Goal: Task Accomplishment & Management: Use online tool/utility

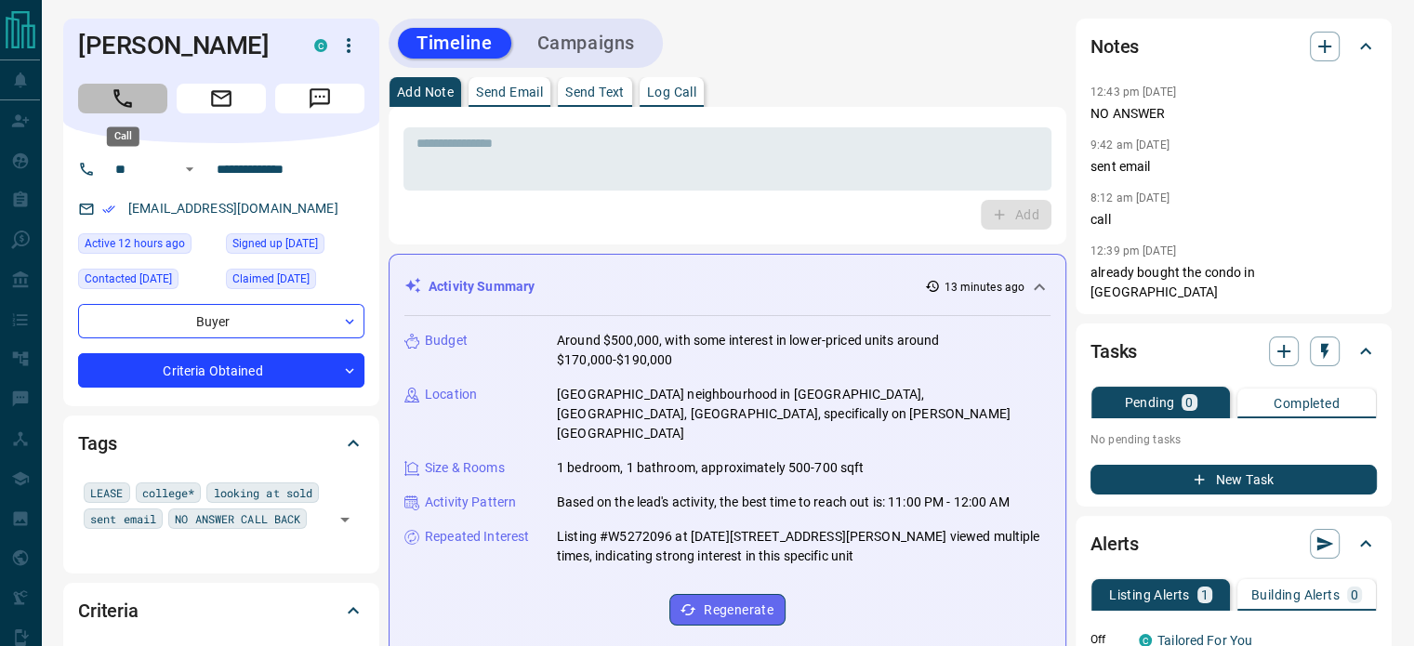
click at [123, 105] on icon "Call" at bounding box center [122, 98] width 19 height 19
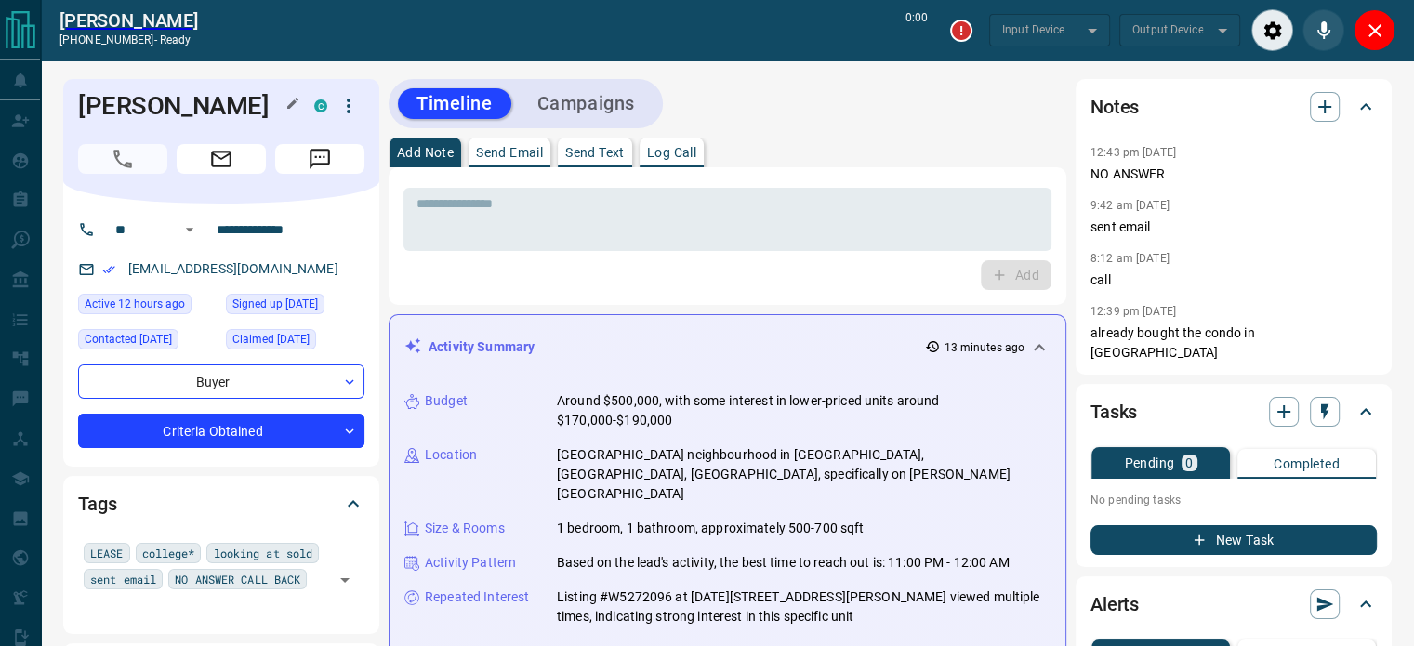
type input "*******"
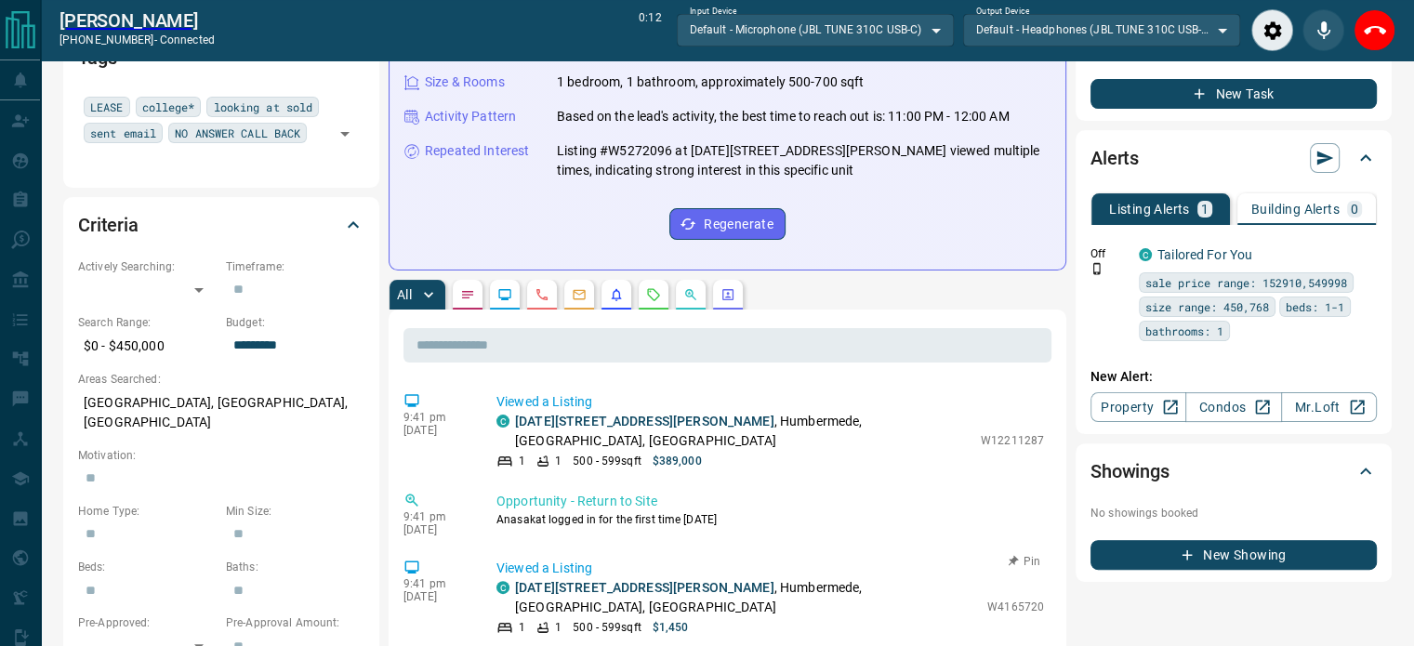
scroll to position [438, 0]
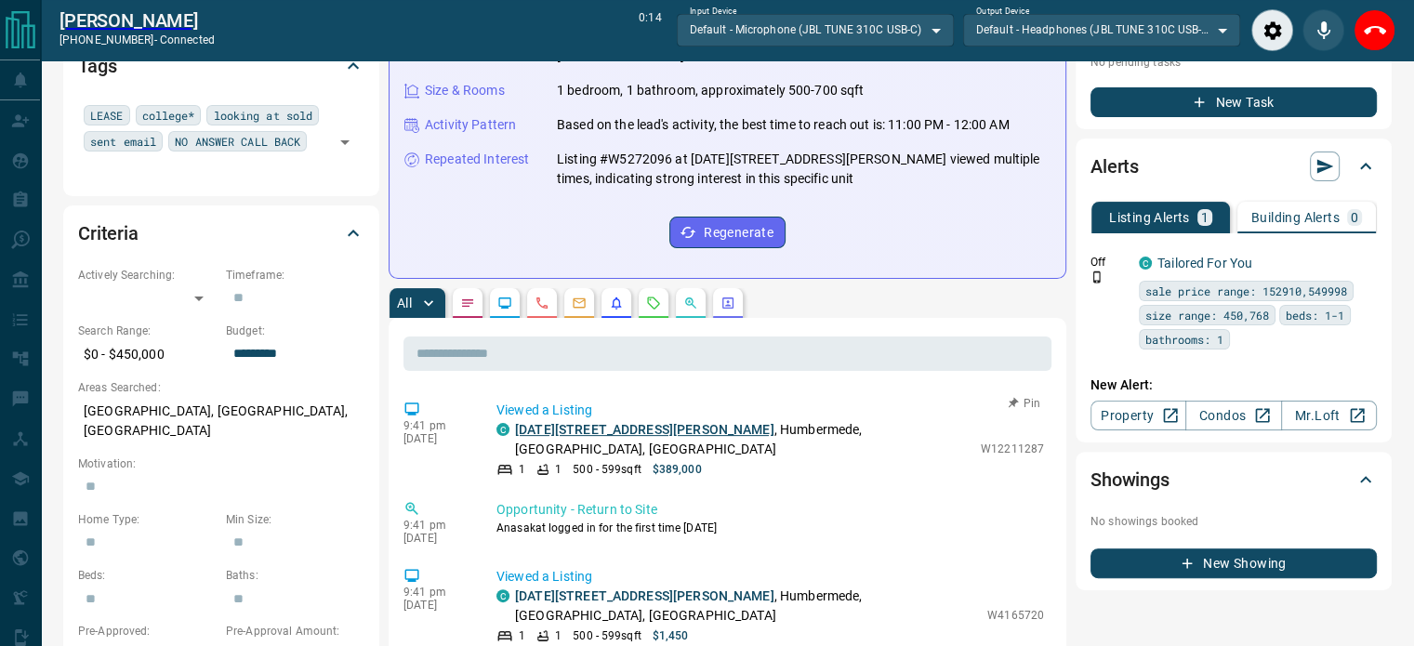
click at [629, 422] on link "[DATE][STREET_ADDRESS][PERSON_NAME]" at bounding box center [644, 429] width 259 height 15
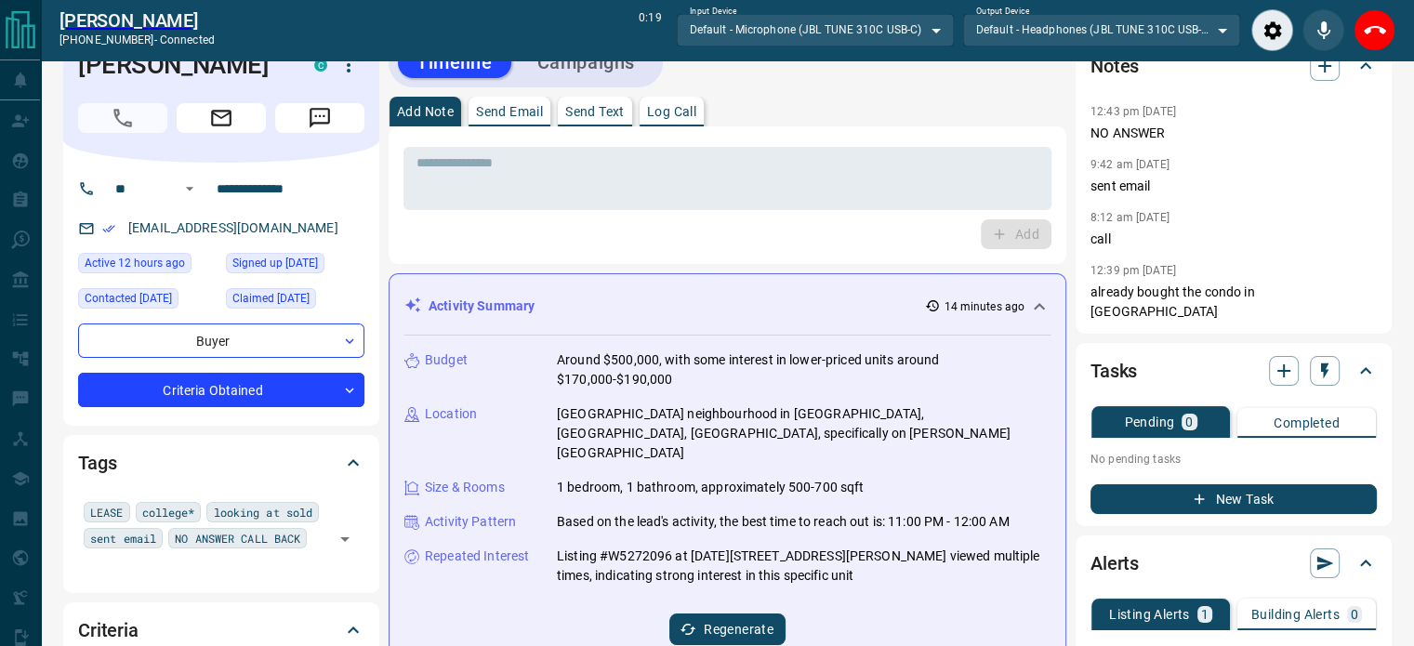
scroll to position [0, 0]
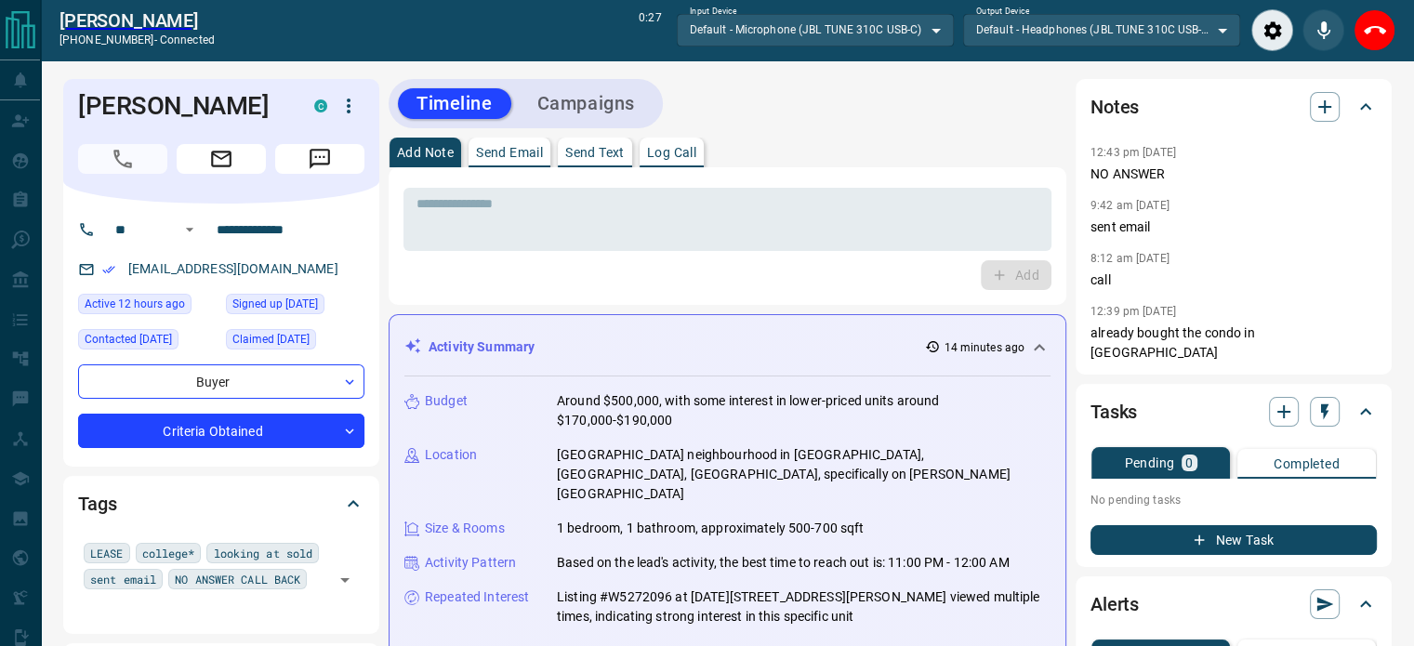
click at [665, 156] on p "Log Call" at bounding box center [671, 152] width 49 height 13
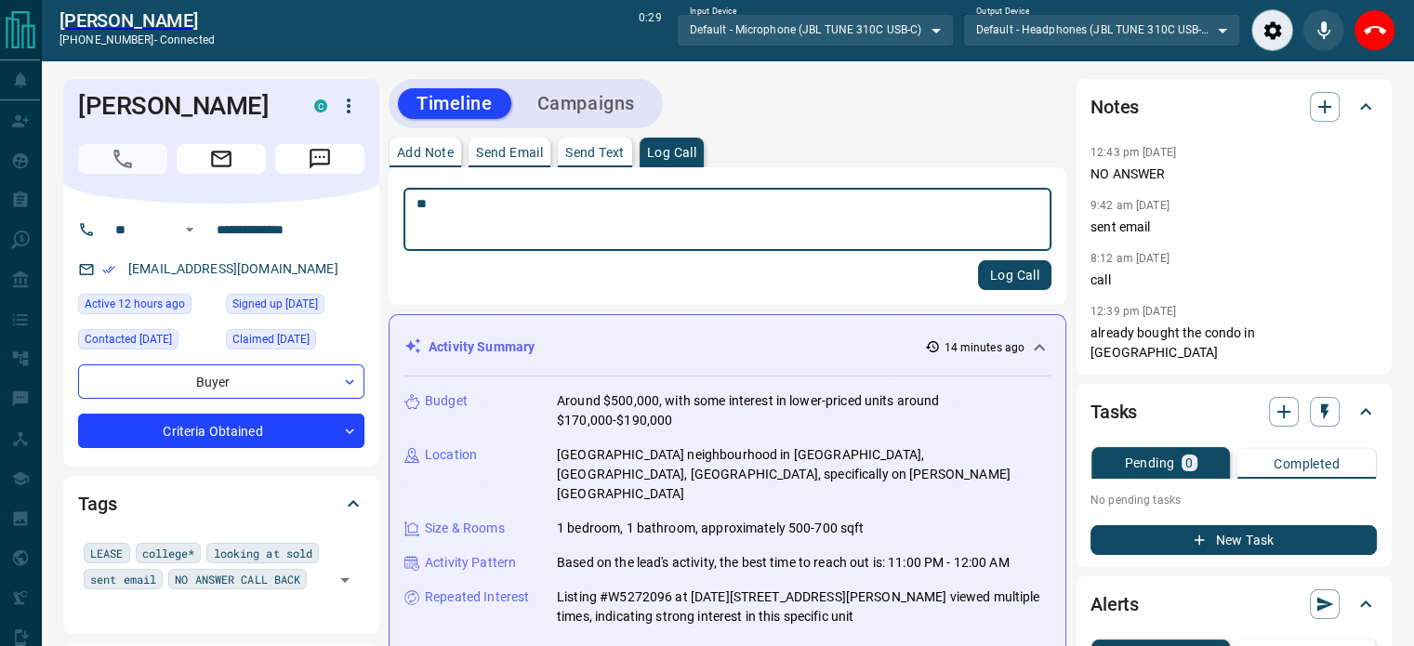
type textarea "*"
type textarea "**********"
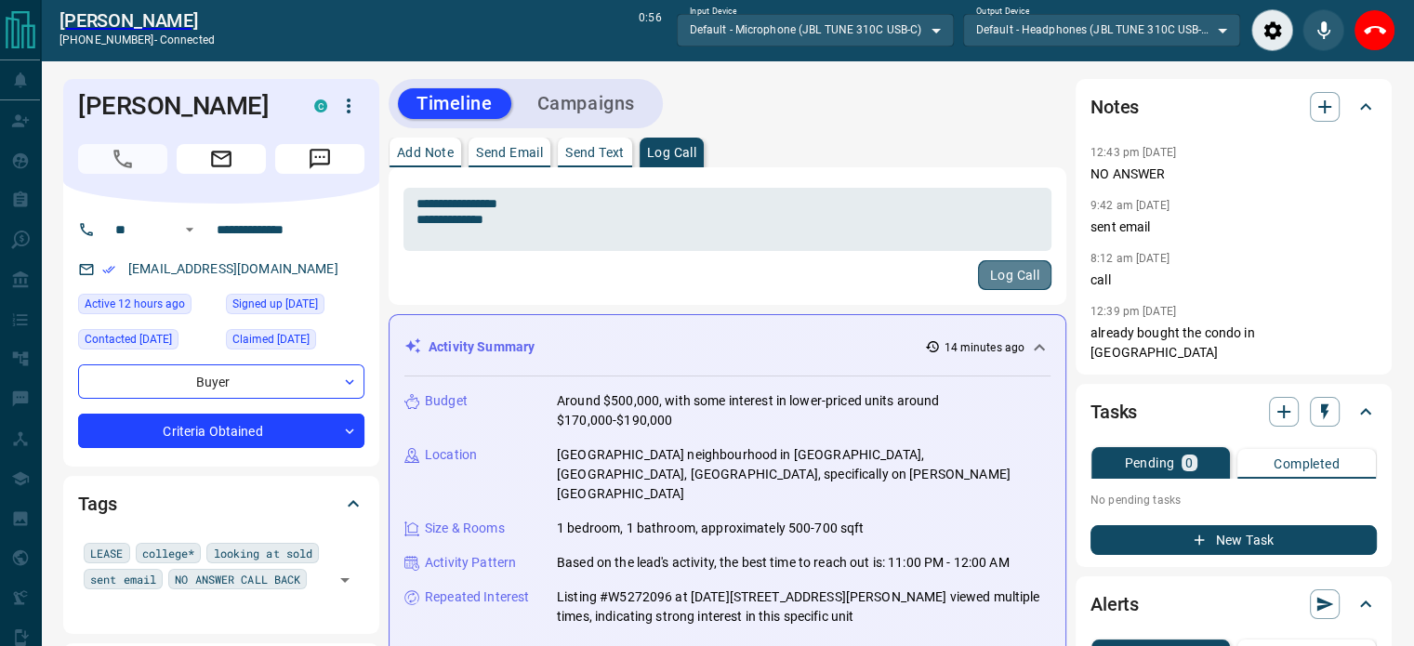
click at [1011, 280] on button "Log Call" at bounding box center [1014, 275] width 73 height 30
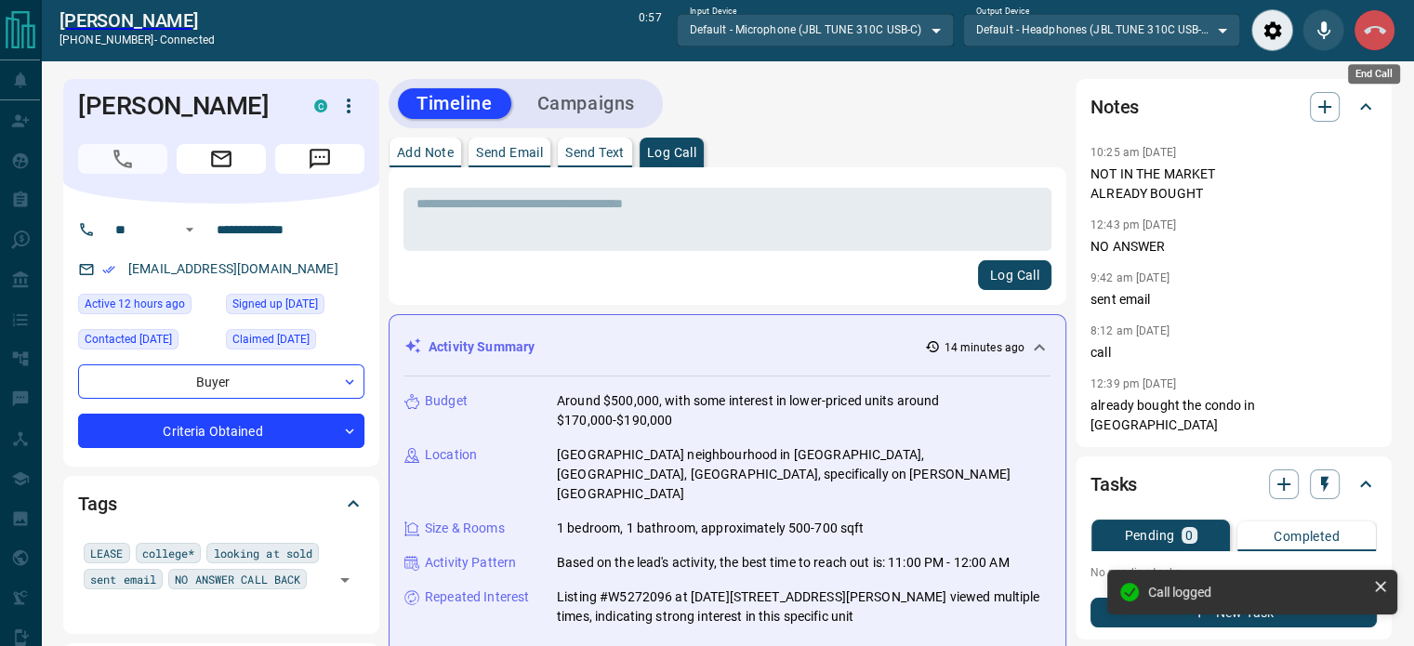
click at [1376, 29] on icon "End Call" at bounding box center [1375, 31] width 22 height 22
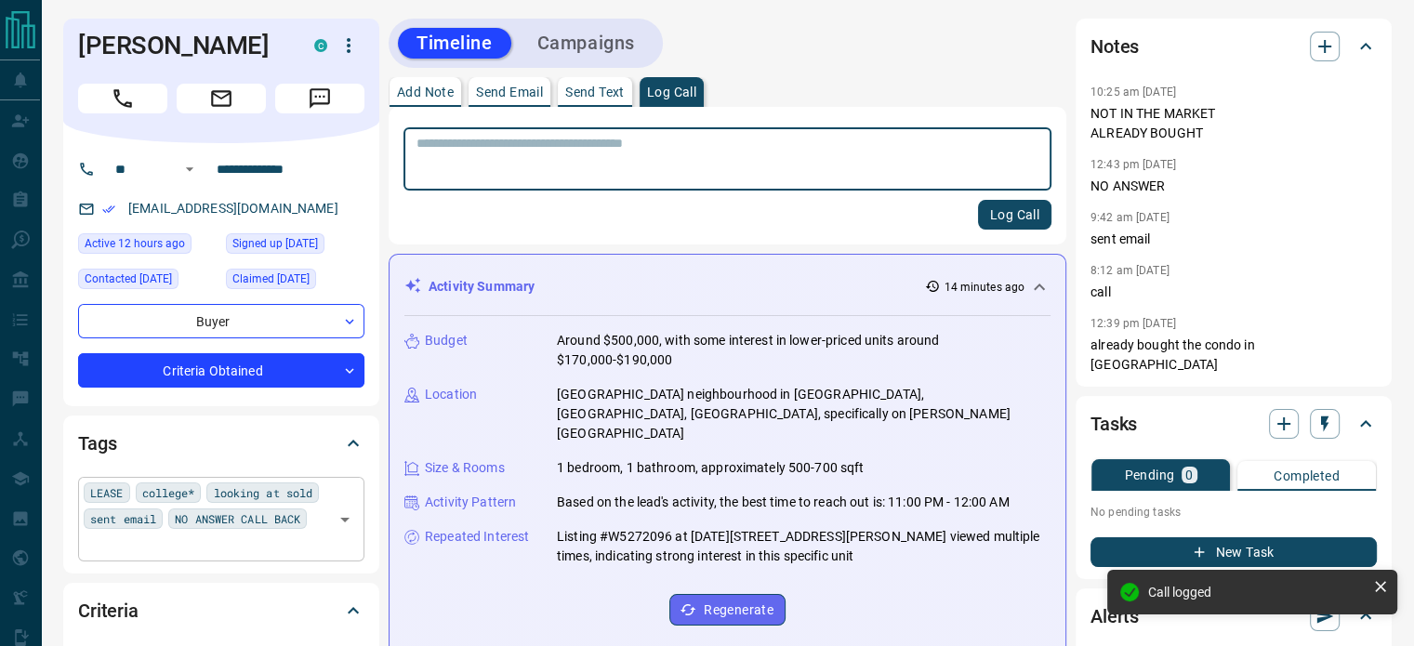
click at [285, 544] on div "LEASE college* looking at sold sent email NO ANSWER CALL BACK ​" at bounding box center [221, 519] width 286 height 84
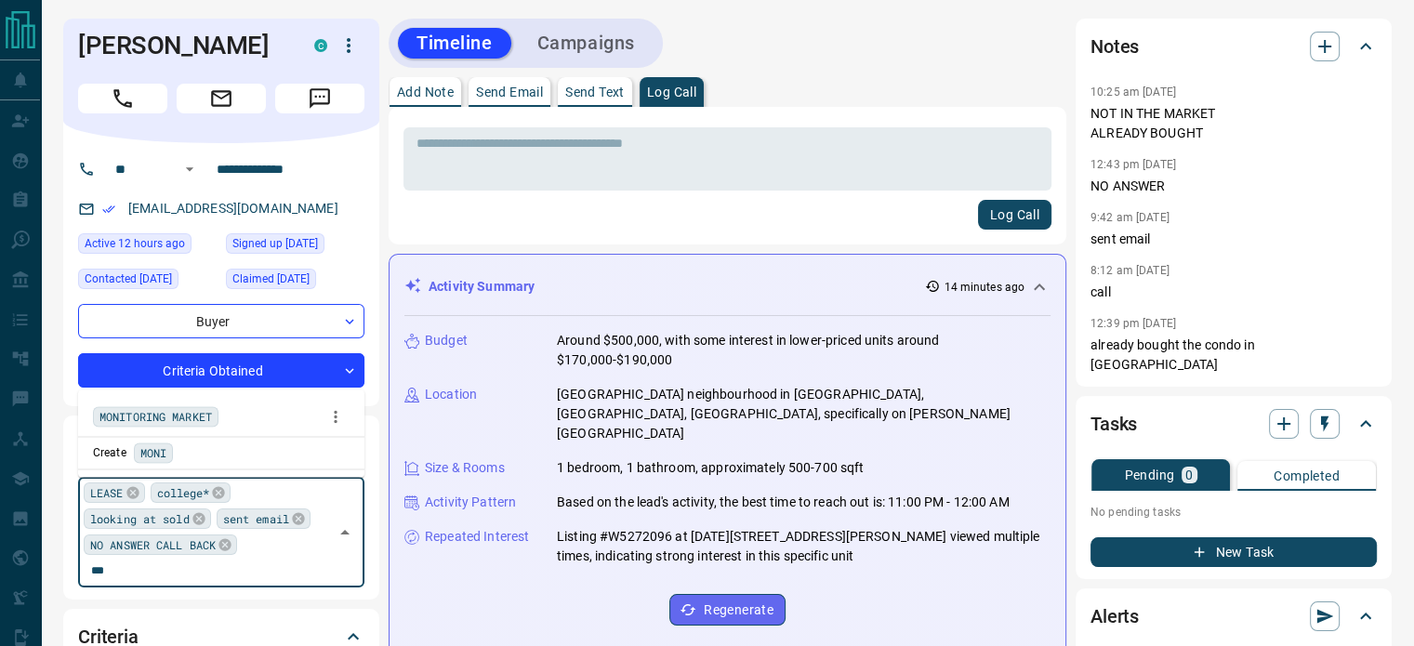
type input "****"
click at [201, 426] on span "MONITORING MARKET" at bounding box center [155, 416] width 113 height 19
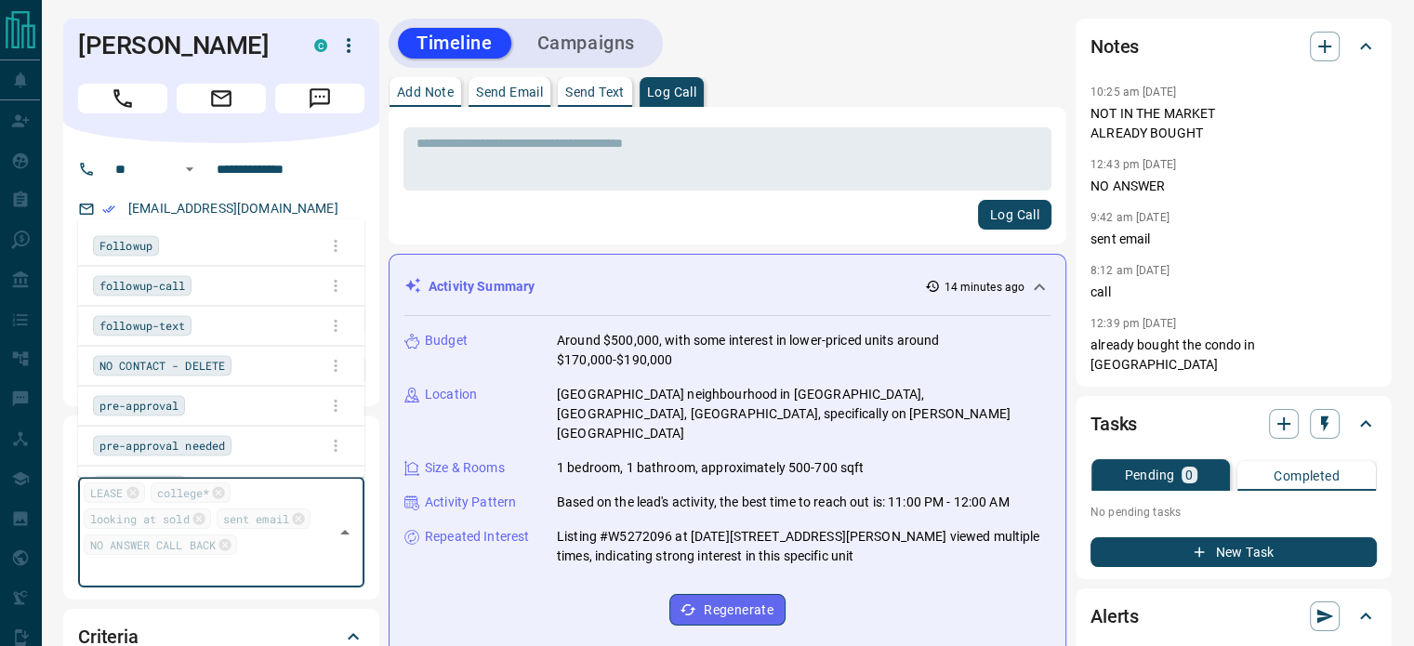
scroll to position [106, 0]
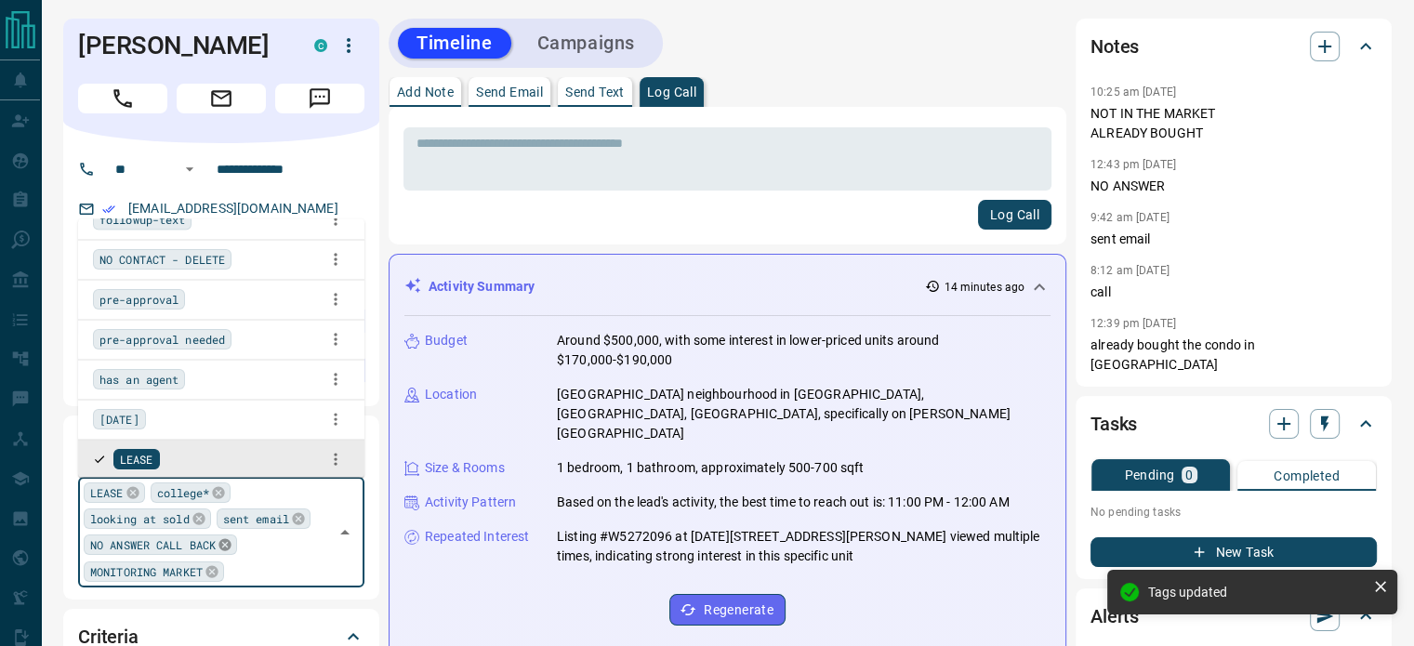
click at [229, 546] on icon at bounding box center [225, 544] width 15 height 15
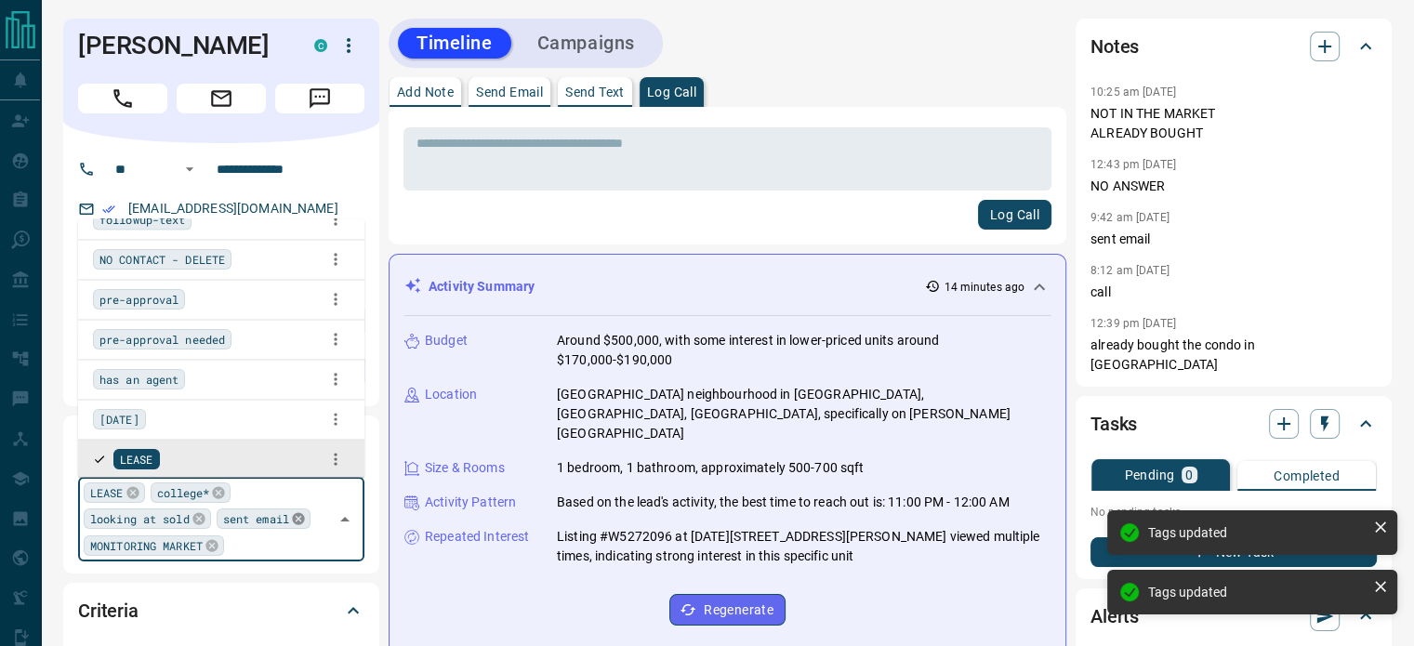
click at [301, 524] on icon at bounding box center [298, 519] width 12 height 12
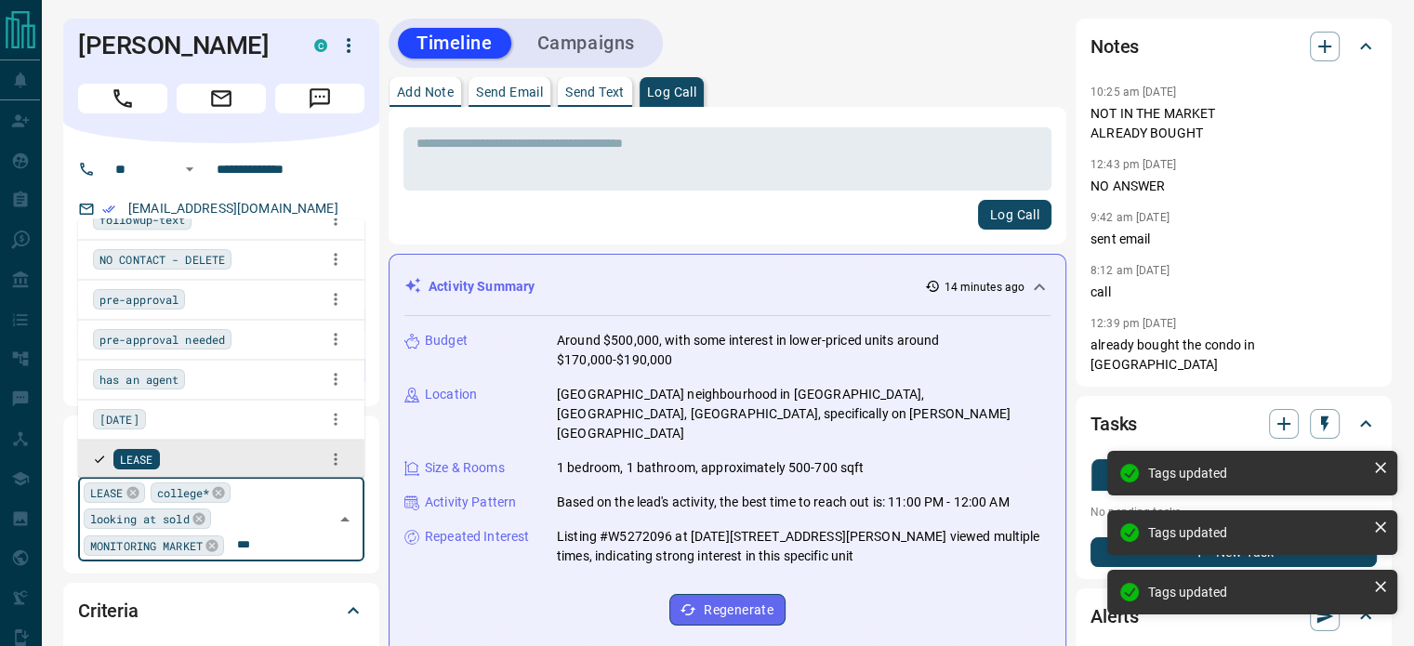
scroll to position [0, 0]
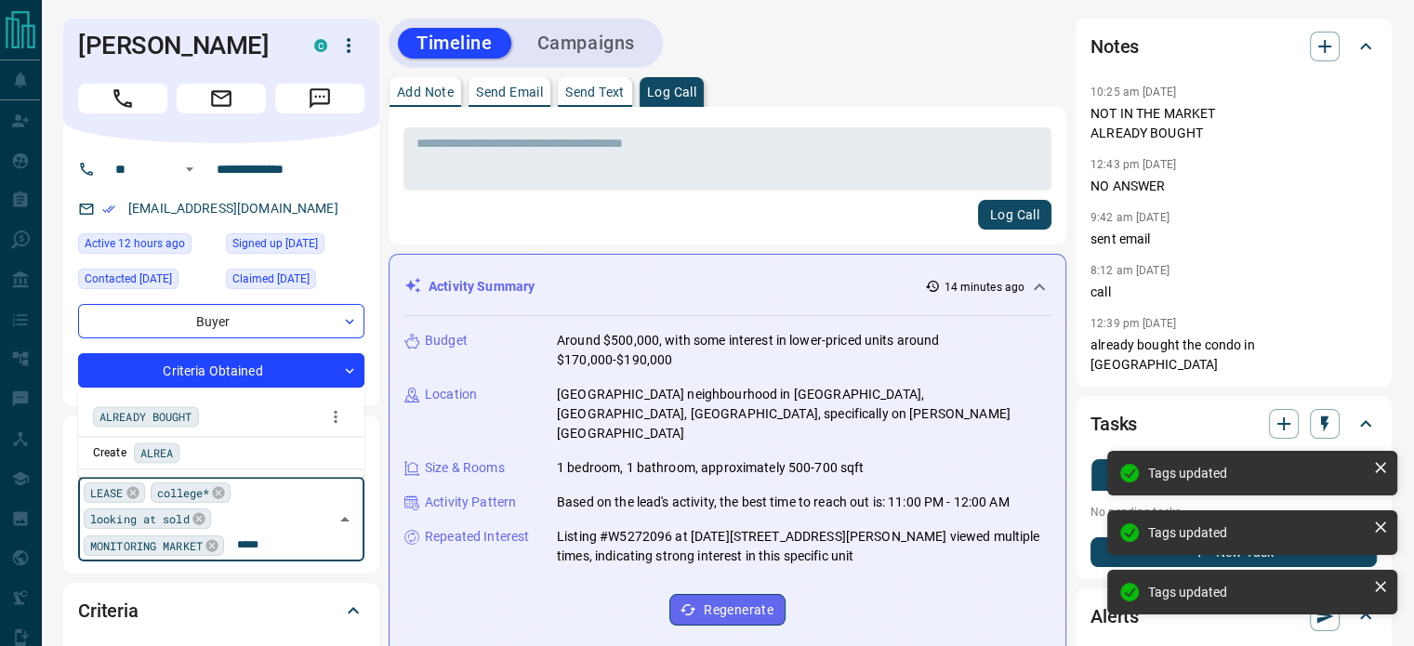
type input "******"
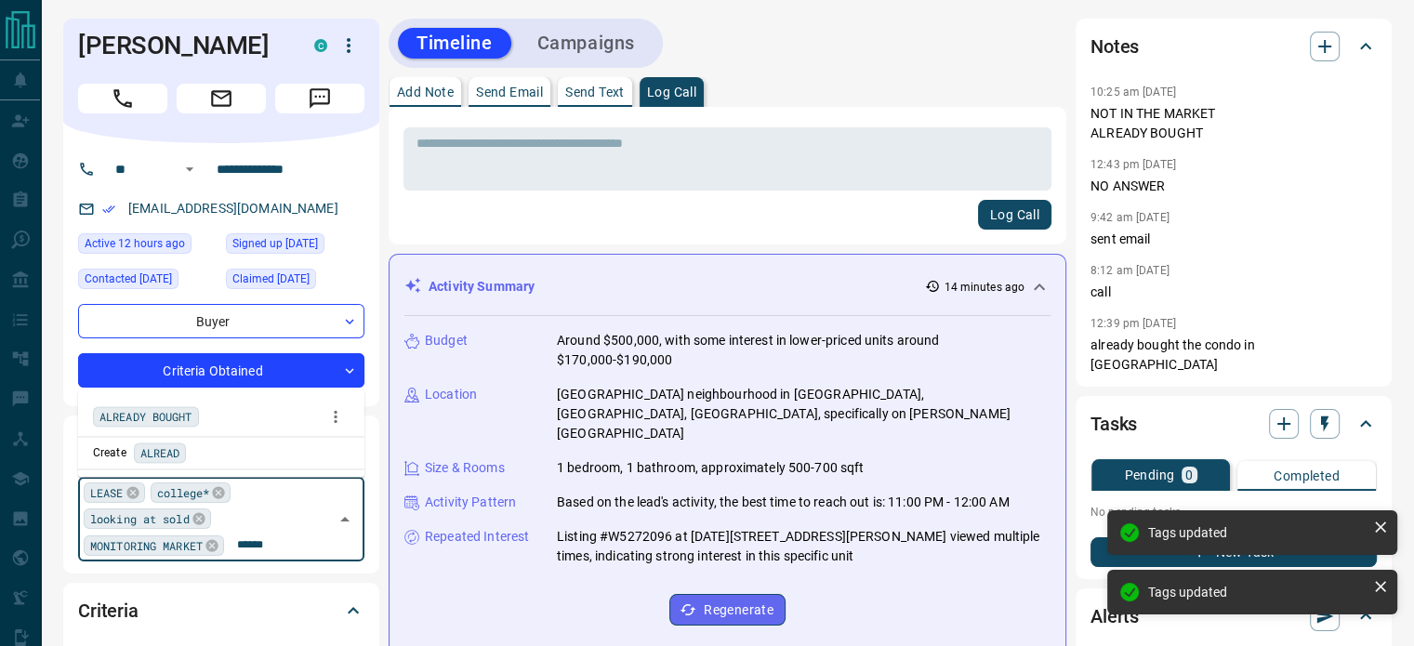
click at [166, 427] on div "ALREADY BOUGHT" at bounding box center [146, 416] width 106 height 20
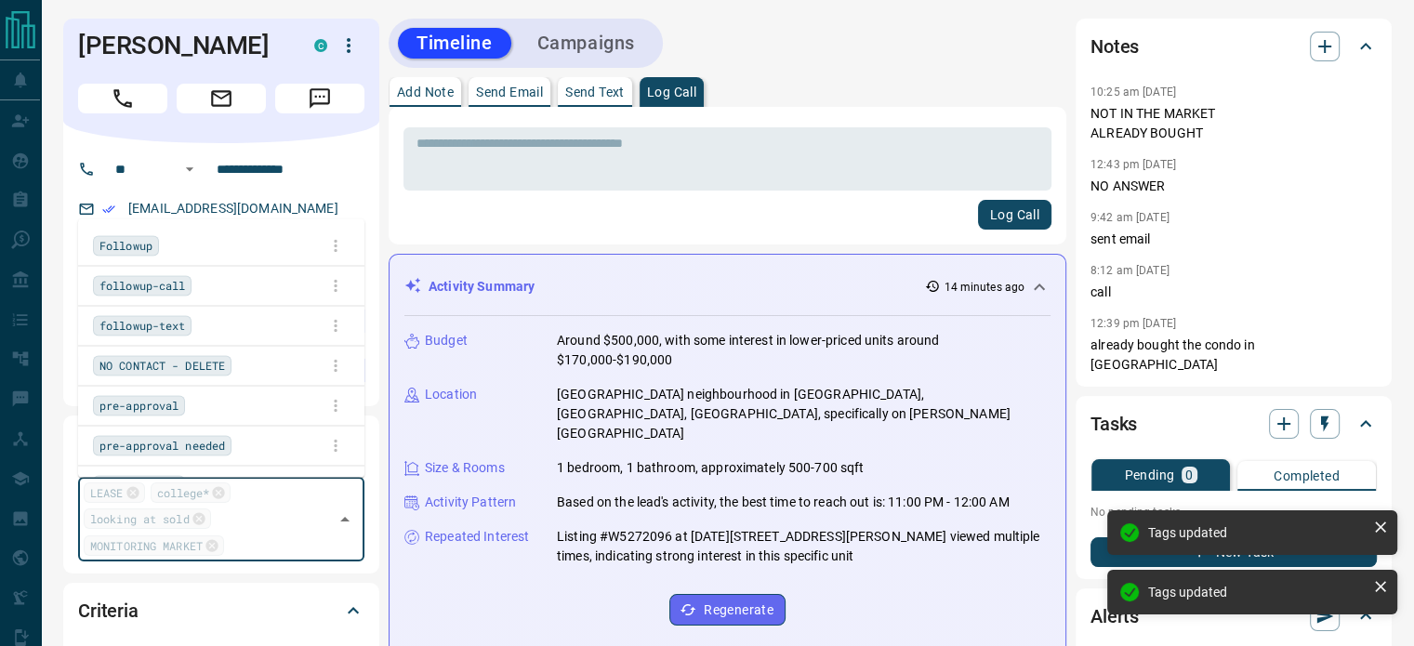
scroll to position [106, 0]
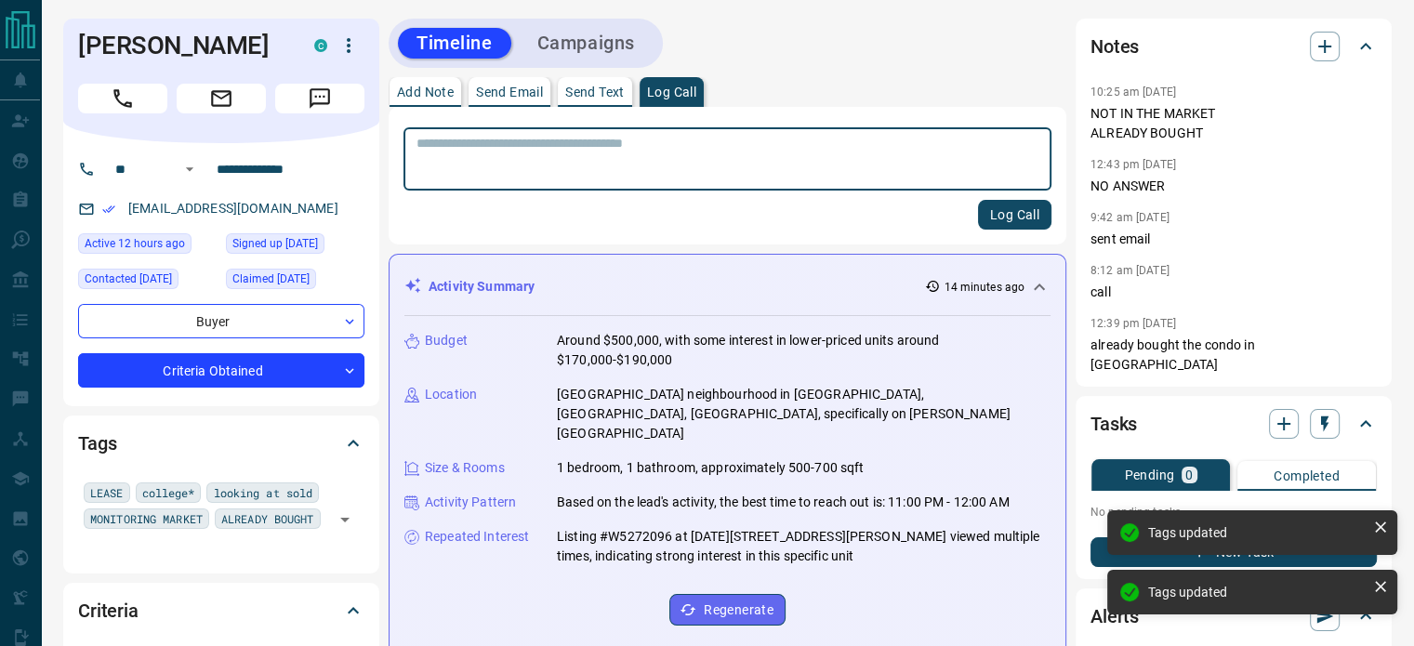
click at [641, 159] on textarea at bounding box center [728, 159] width 622 height 47
